Goal: Task Accomplishment & Management: Use online tool/utility

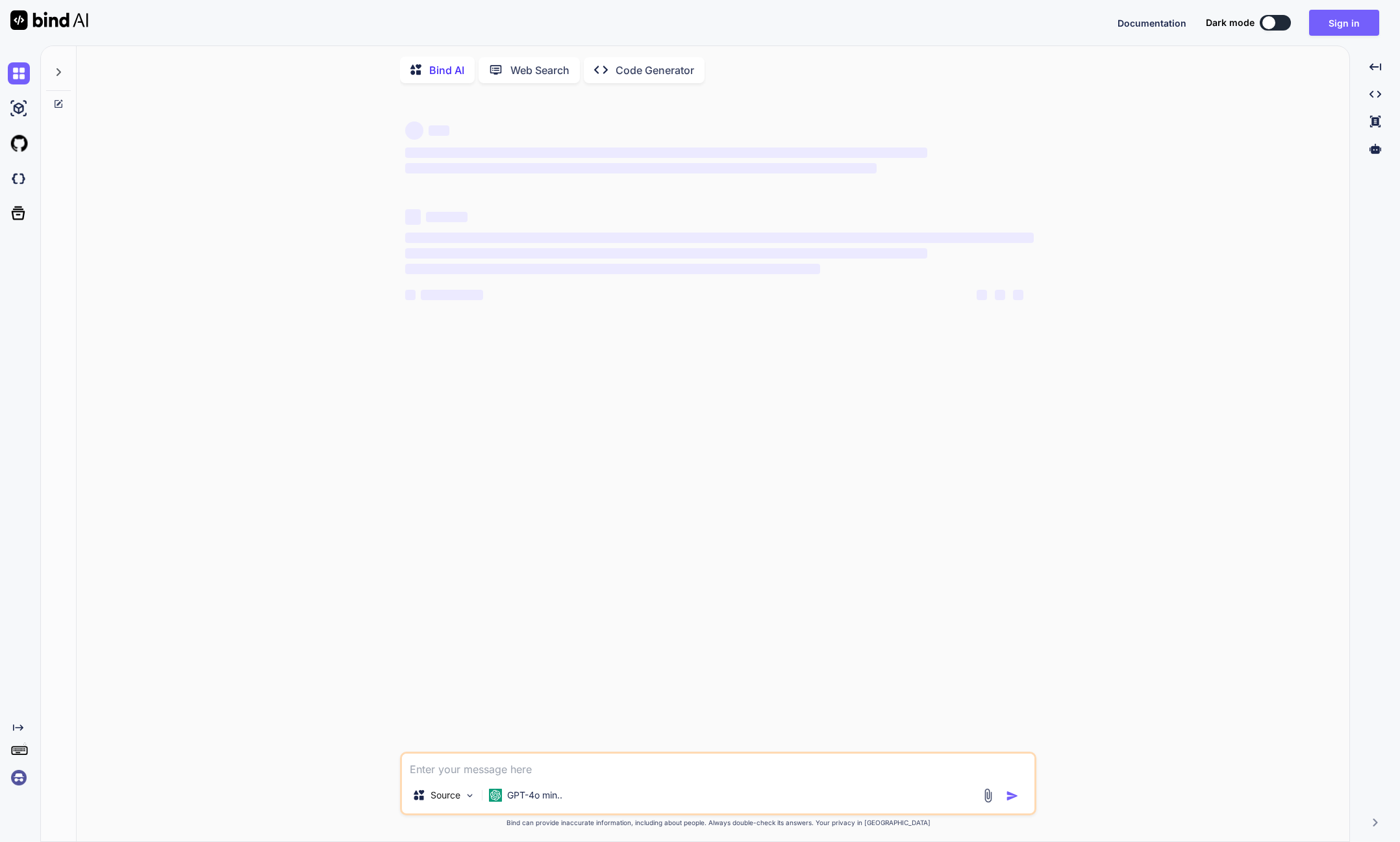
click at [21, 779] on img at bounding box center [18, 778] width 22 height 22
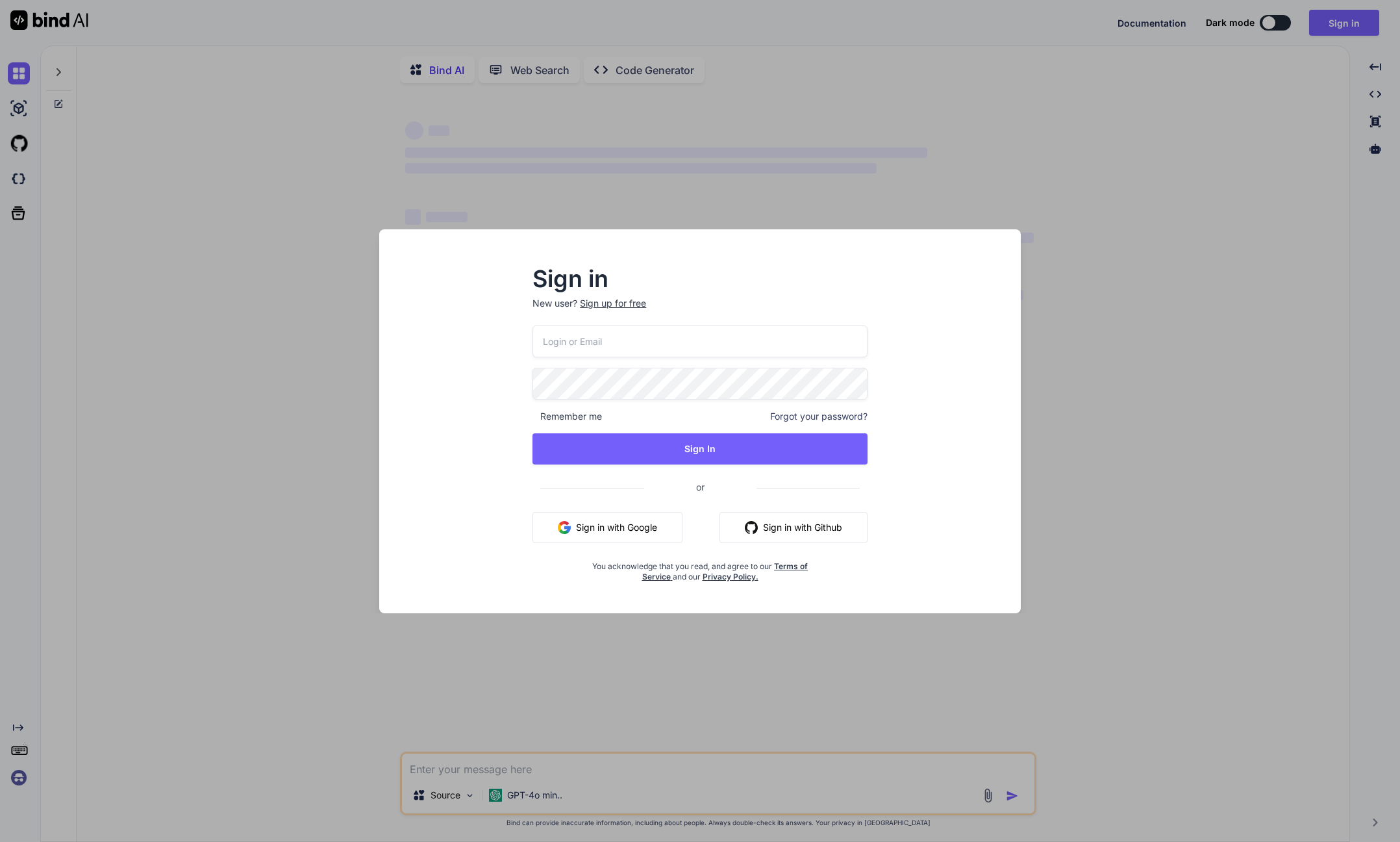
type textarea "x"
click at [578, 346] on input "email" at bounding box center [700, 342] width 335 height 32
paste input "[EMAIL_ADDRESS][DOMAIN_NAME]"
type input "[EMAIL_ADDRESS][DOMAIN_NAME]"
click at [674, 451] on button "Sign In" at bounding box center [700, 449] width 335 height 31
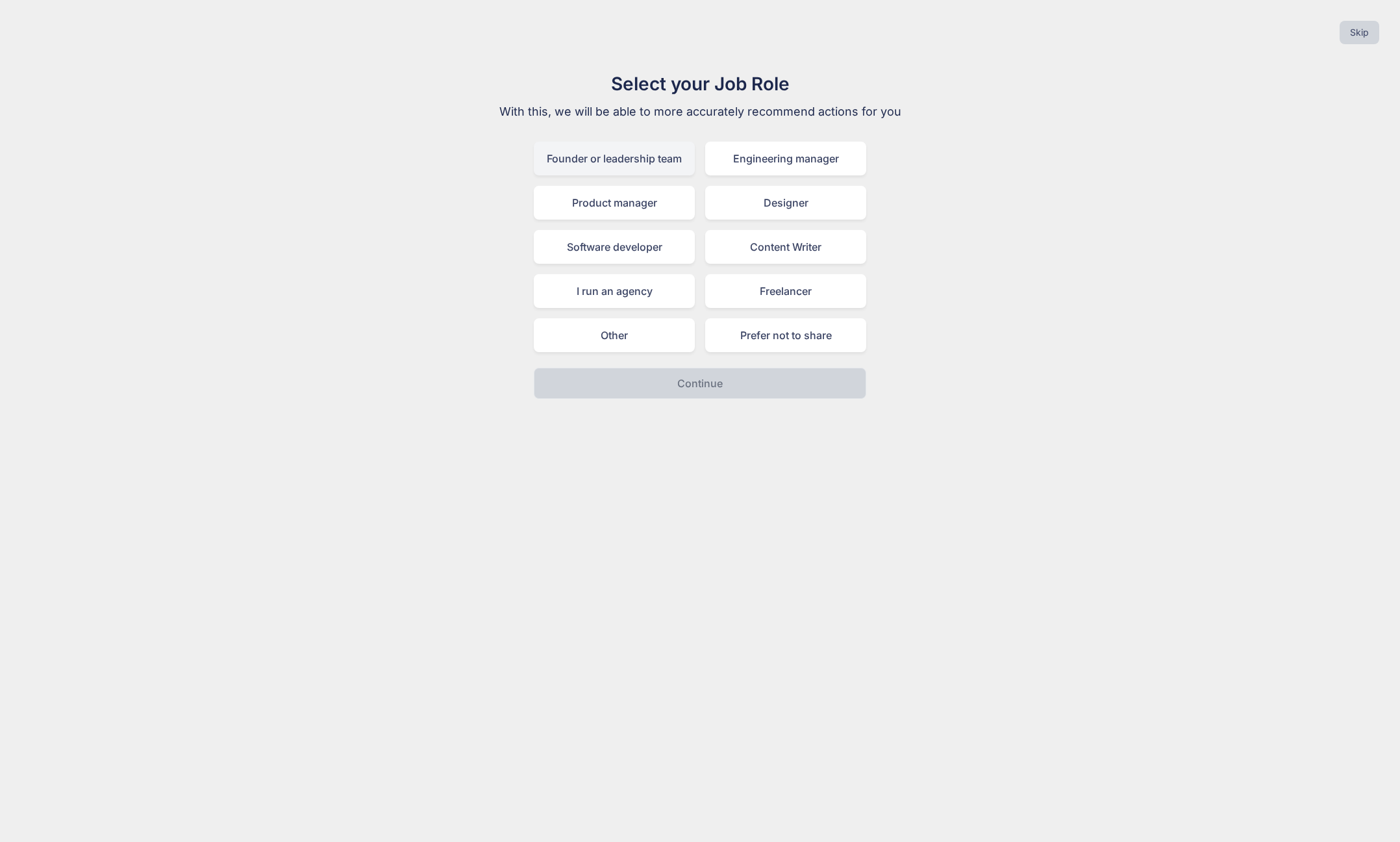
click at [653, 164] on div "Founder or leadership team" at bounding box center [614, 159] width 161 height 33
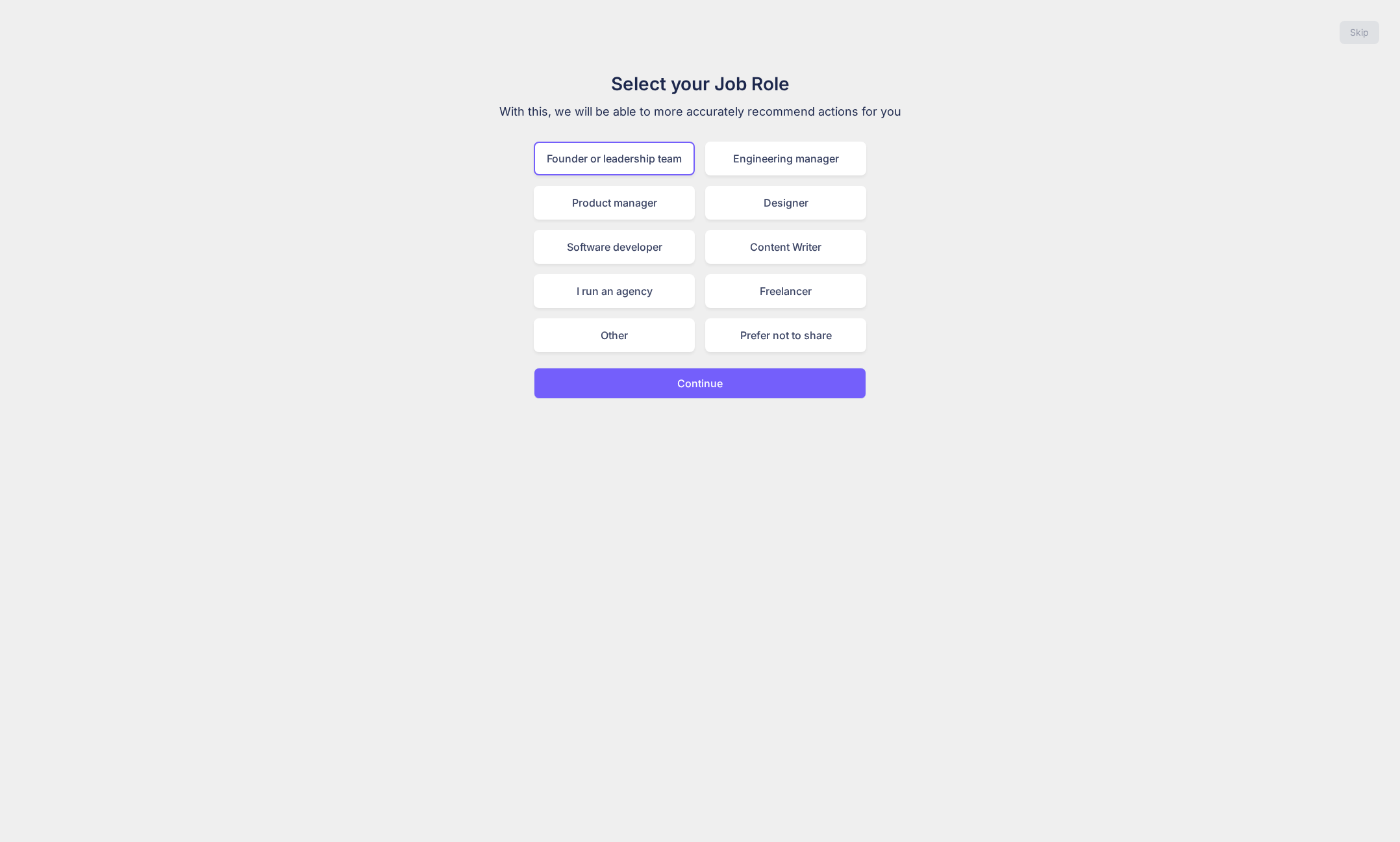
drag, startPoint x: 690, startPoint y: 384, endPoint x: 680, endPoint y: 381, distance: 10.4
click at [690, 382] on p "Continue" at bounding box center [700, 383] width 45 height 16
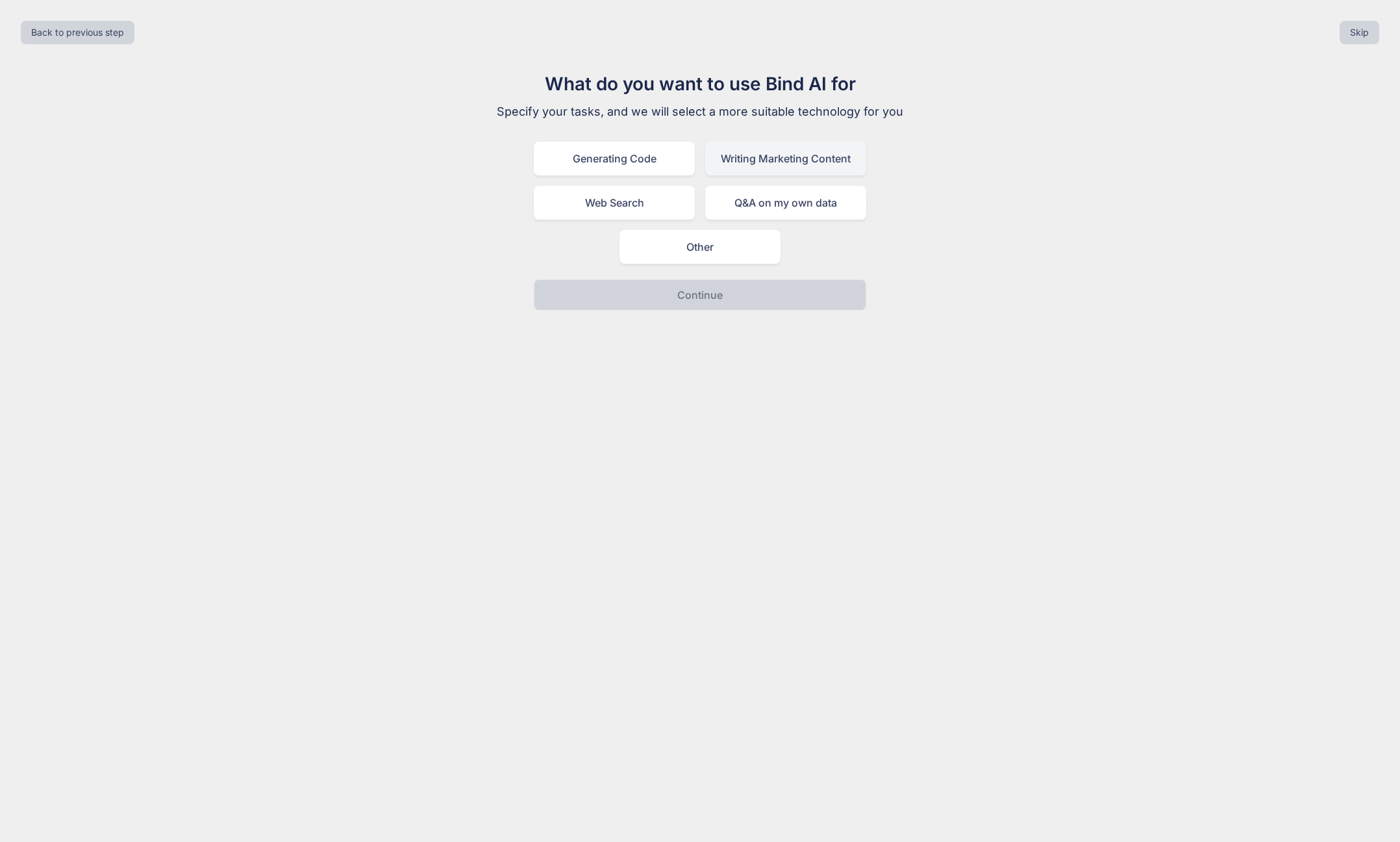
click at [769, 154] on div "Writing Marketing Content" at bounding box center [785, 159] width 161 height 33
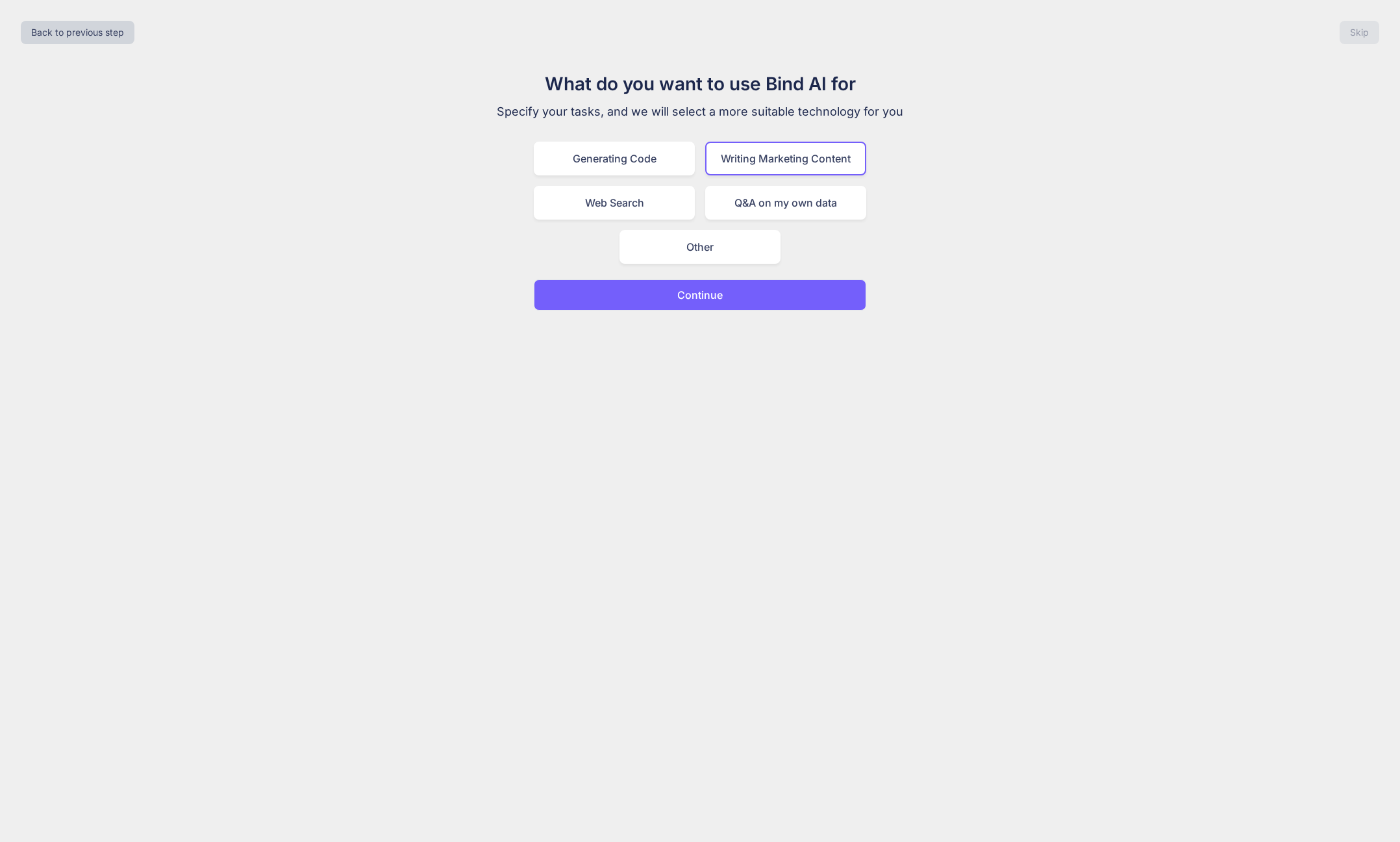
click at [725, 299] on button "Continue" at bounding box center [700, 294] width 332 height 31
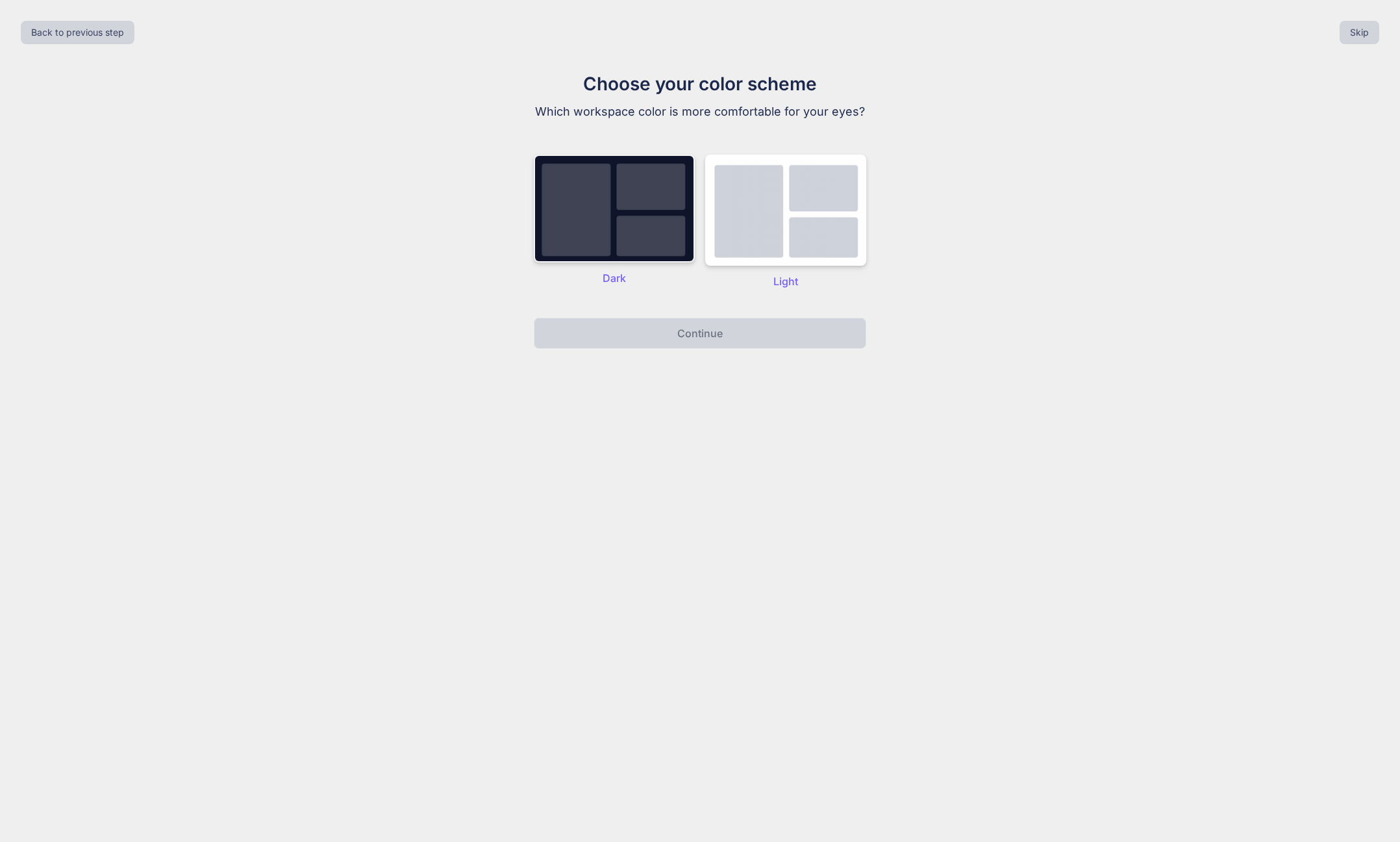
click at [634, 196] on img at bounding box center [614, 208] width 161 height 108
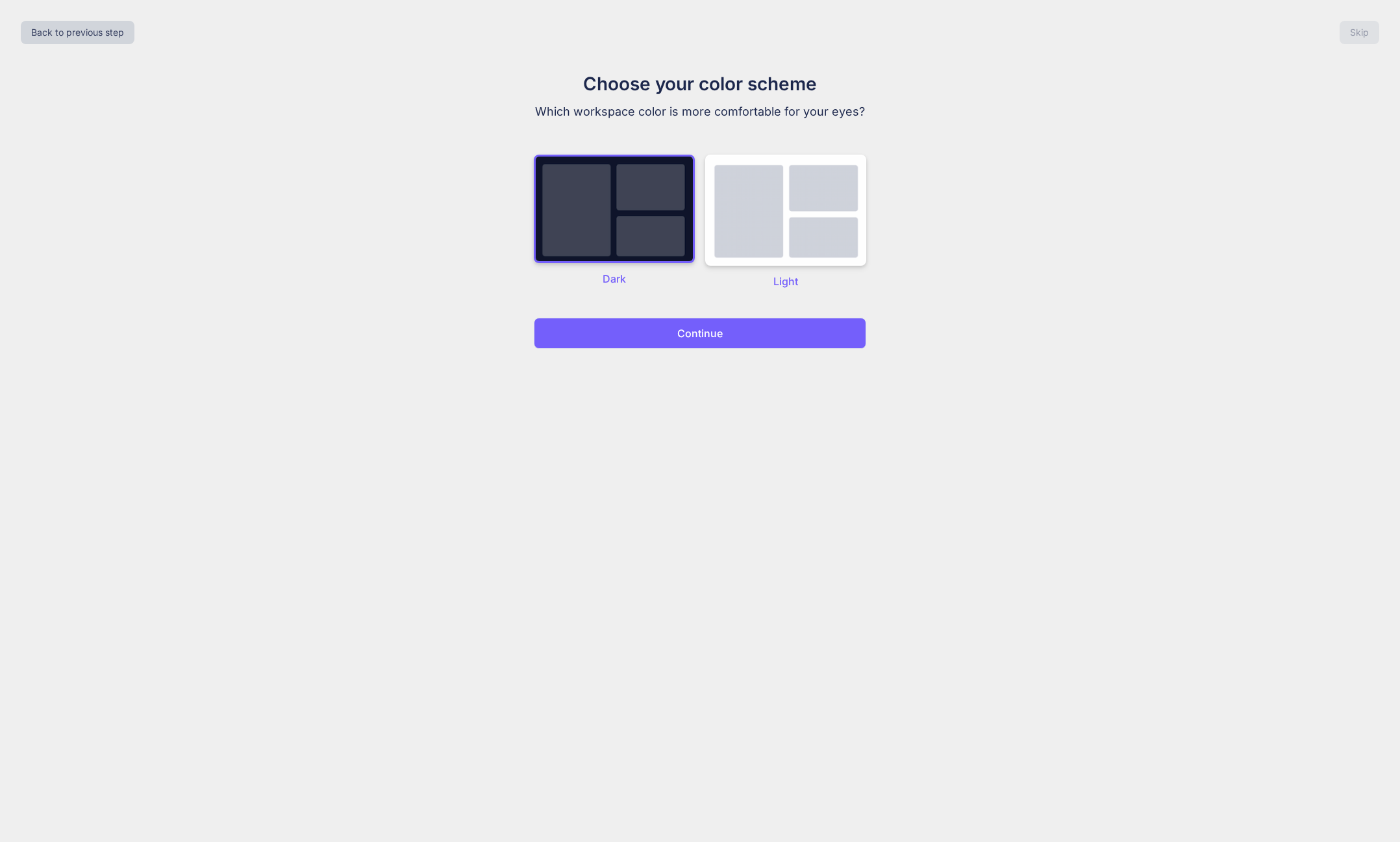
click at [706, 340] on p "Continue" at bounding box center [700, 333] width 45 height 16
